Goal: Navigation & Orientation: Go to known website

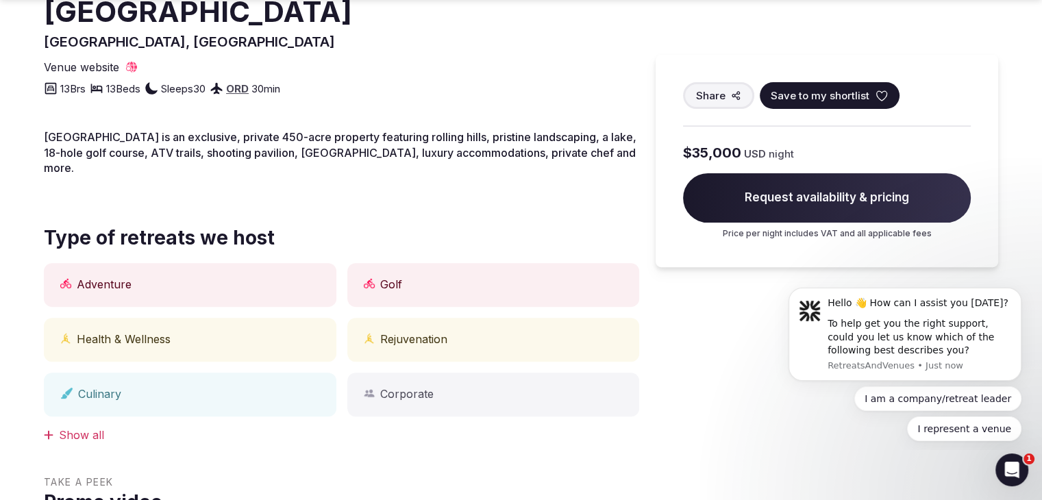
scroll to position [511, 0]
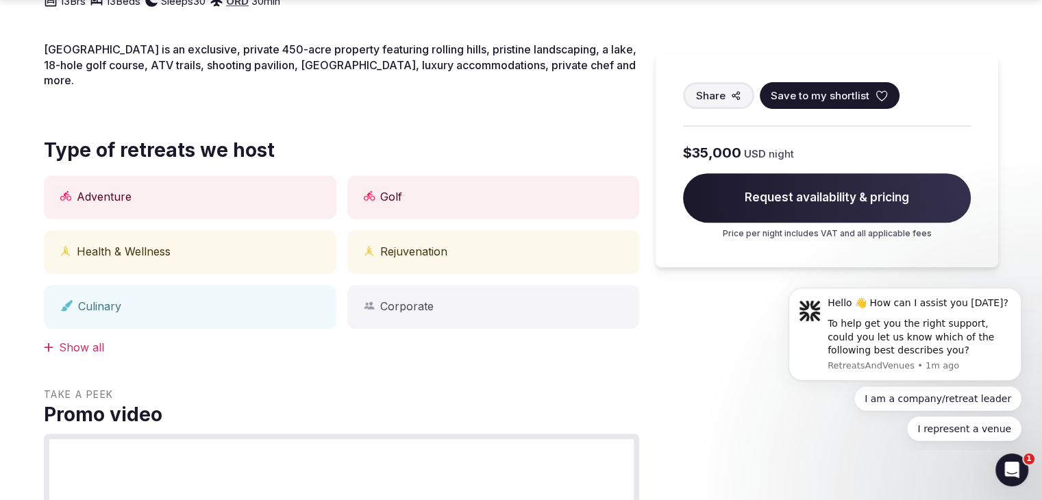
click at [79, 340] on div "Show all" at bounding box center [342, 347] width 596 height 15
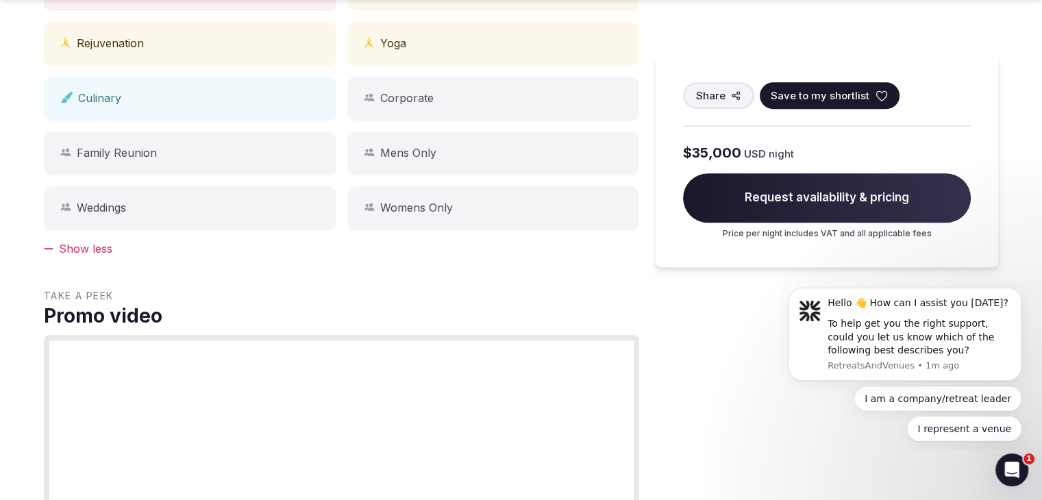
scroll to position [785, 0]
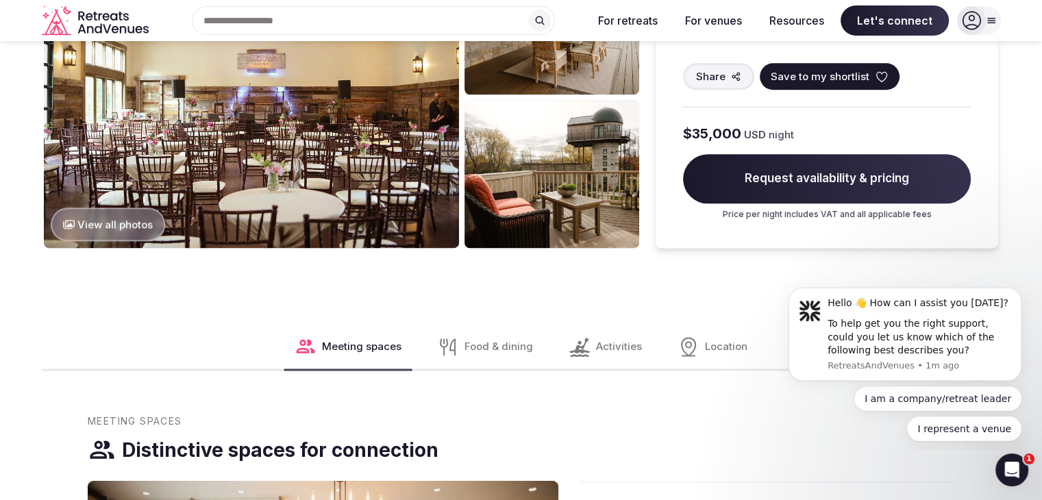
click at [687, 336] on icon at bounding box center [689, 347] width 22 height 22
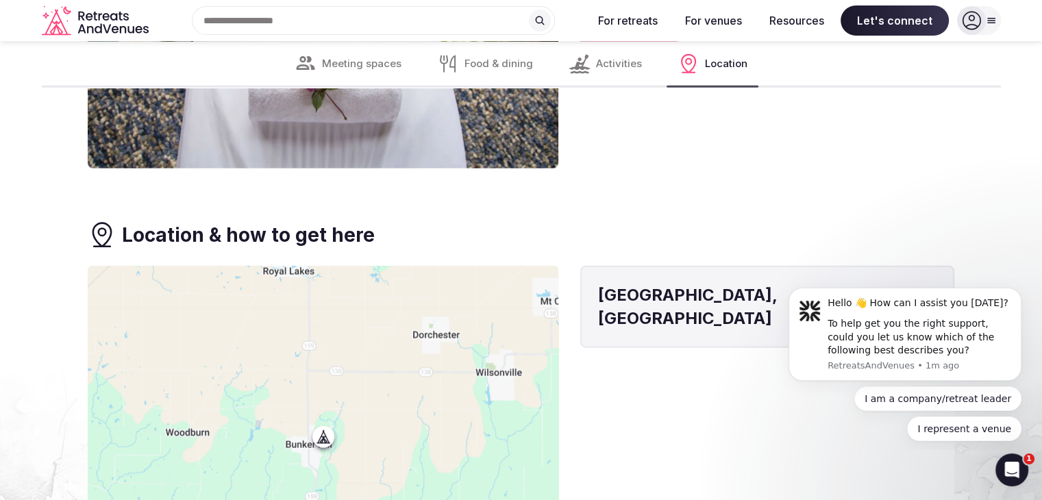
scroll to position [3229, 0]
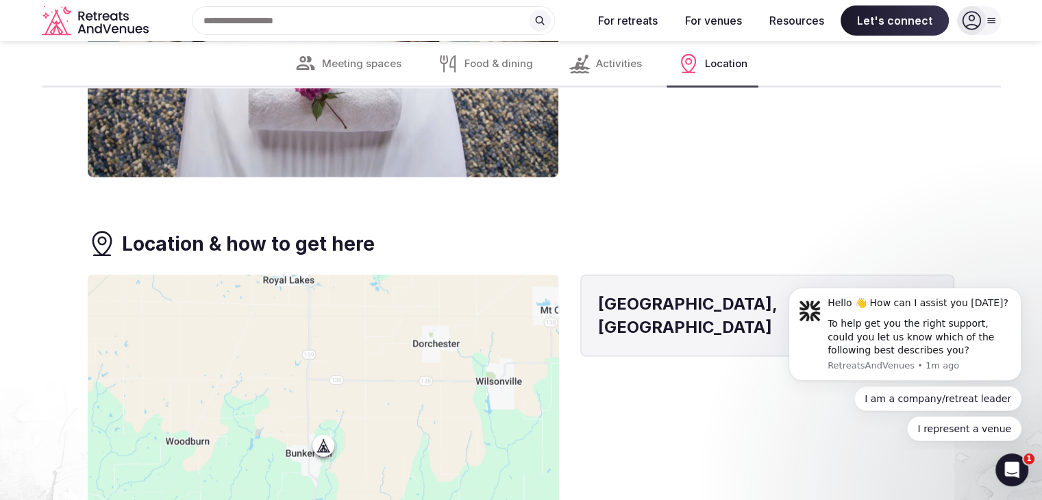
click at [330, 434] on div at bounding box center [323, 435] width 471 height 320
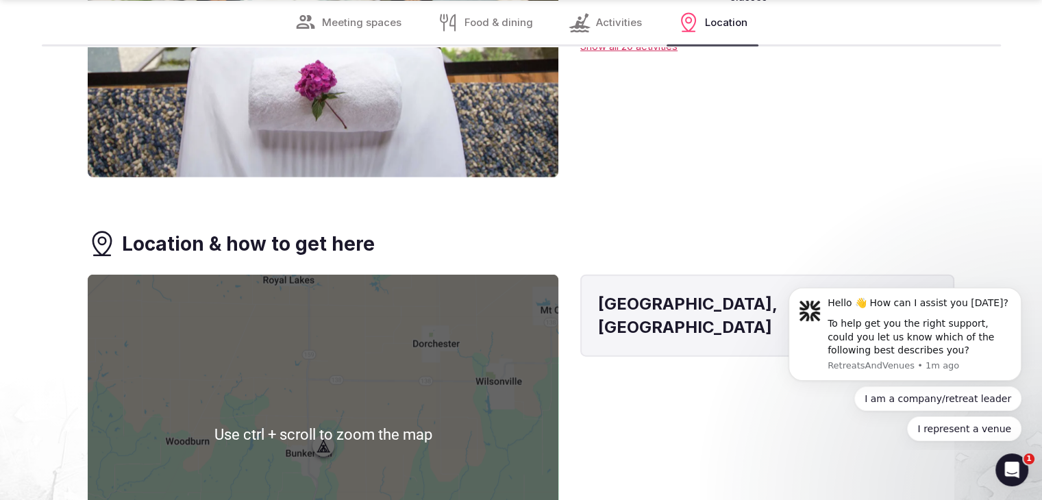
scroll to position [3435, 0]
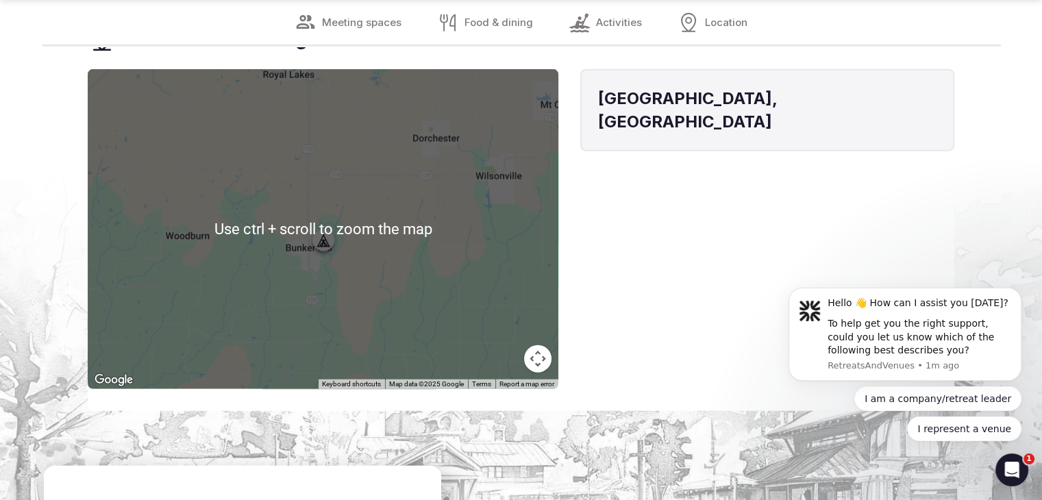
click at [334, 251] on div at bounding box center [323, 229] width 471 height 320
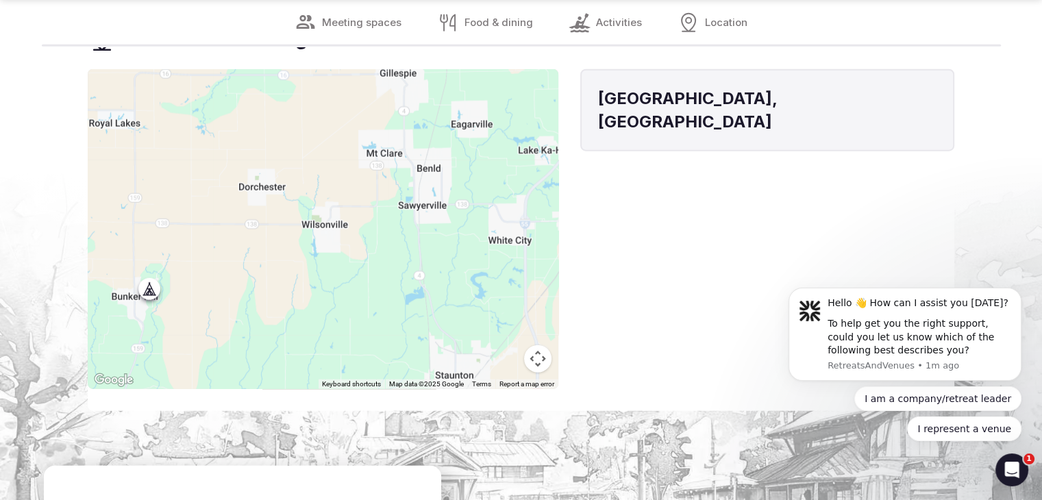
drag, startPoint x: 424, startPoint y: 266, endPoint x: 226, endPoint y: 321, distance: 205.7
click at [227, 321] on div at bounding box center [323, 229] width 471 height 320
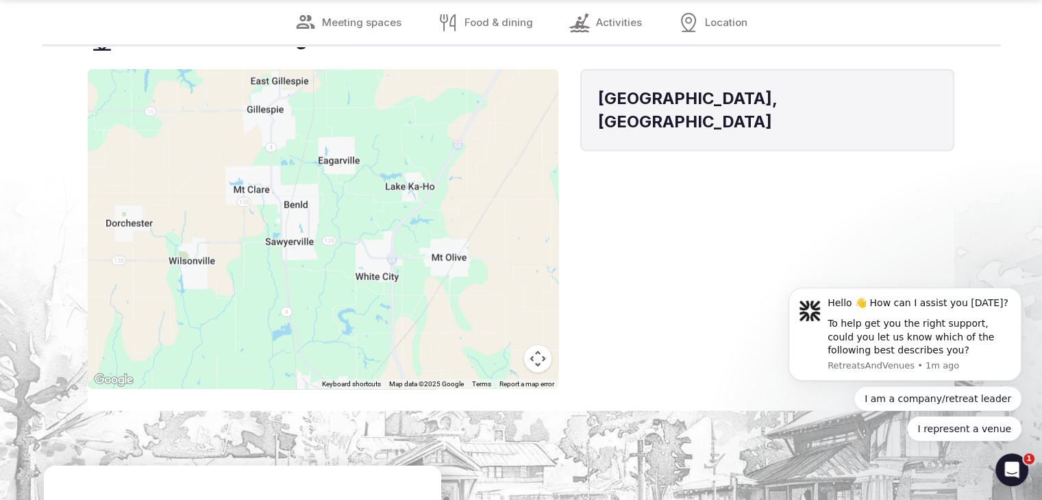
drag, startPoint x: 400, startPoint y: 239, endPoint x: 252, endPoint y: 274, distance: 151.4
click at [252, 274] on div at bounding box center [323, 229] width 471 height 320
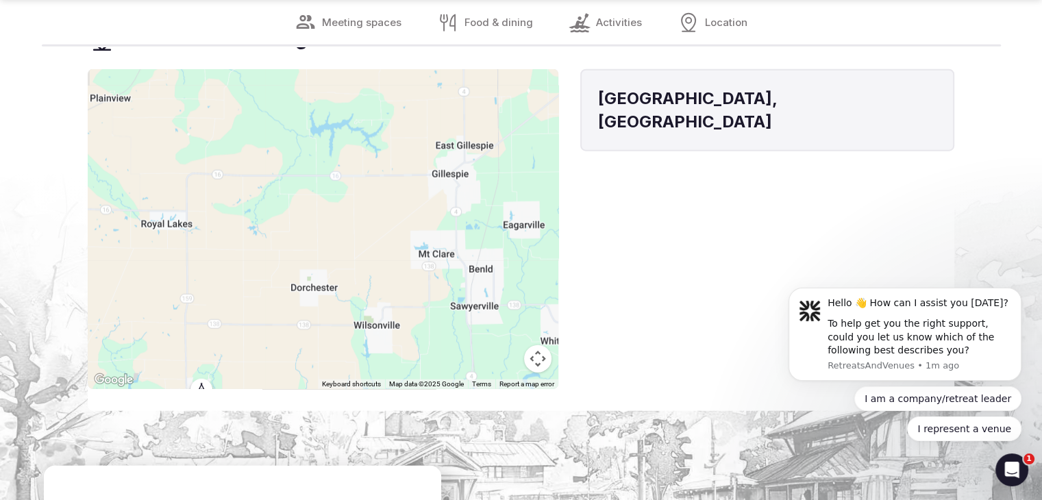
drag, startPoint x: 159, startPoint y: 198, endPoint x: 422, endPoint y: 240, distance: 265.8
click at [421, 240] on div at bounding box center [323, 229] width 471 height 320
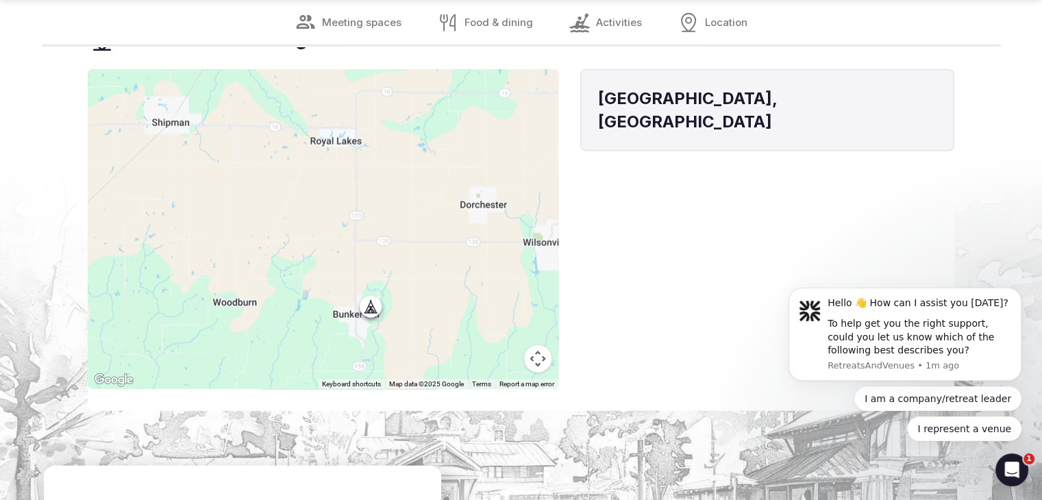
drag, startPoint x: 262, startPoint y: 275, endPoint x: 395, endPoint y: 178, distance: 165.3
click at [395, 177] on div at bounding box center [323, 229] width 471 height 320
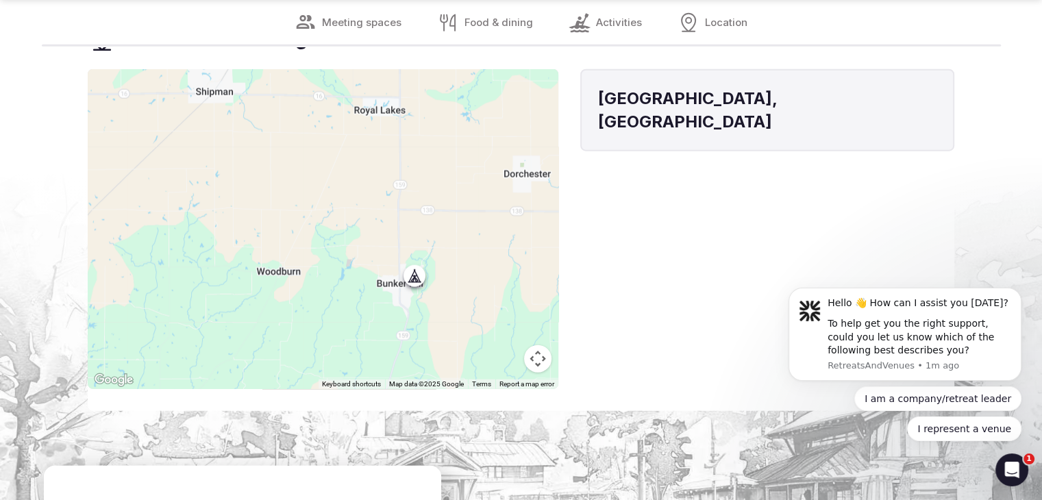
drag, startPoint x: 384, startPoint y: 169, endPoint x: 407, endPoint y: 136, distance: 39.9
click at [407, 136] on div at bounding box center [323, 229] width 471 height 320
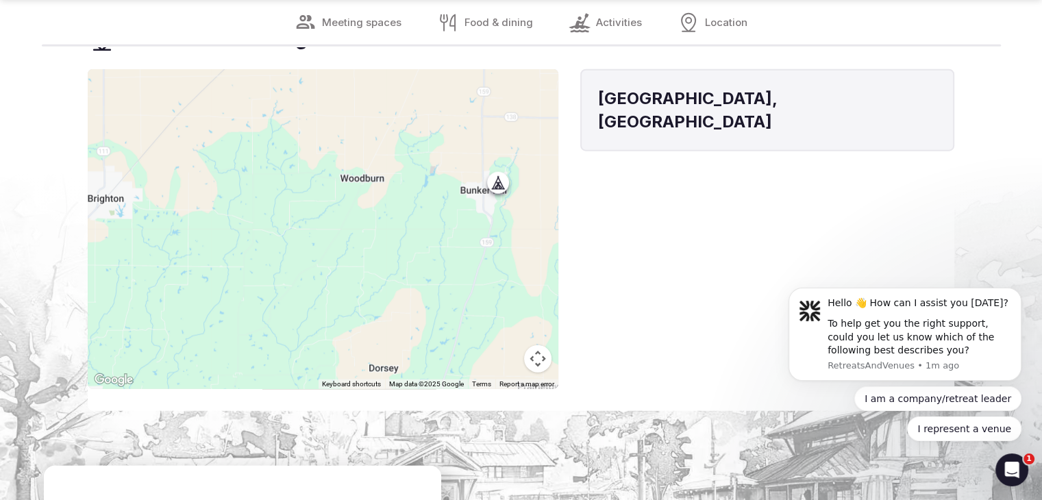
drag, startPoint x: 384, startPoint y: 230, endPoint x: 223, endPoint y: 143, distance: 182.2
click at [223, 145] on div at bounding box center [323, 229] width 471 height 320
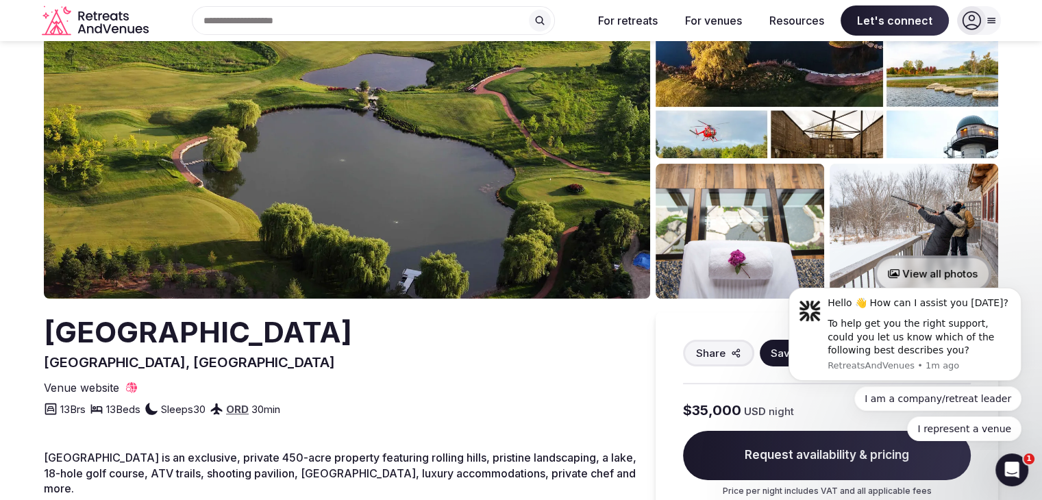
scroll to position [77, 0]
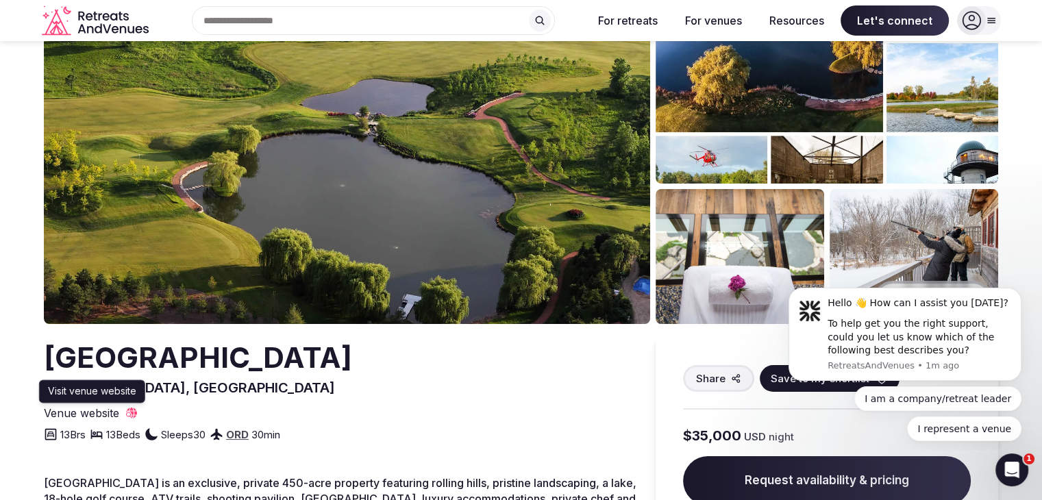
click at [87, 413] on span "Venue website" at bounding box center [81, 413] width 75 height 15
